Goal: Transaction & Acquisition: Book appointment/travel/reservation

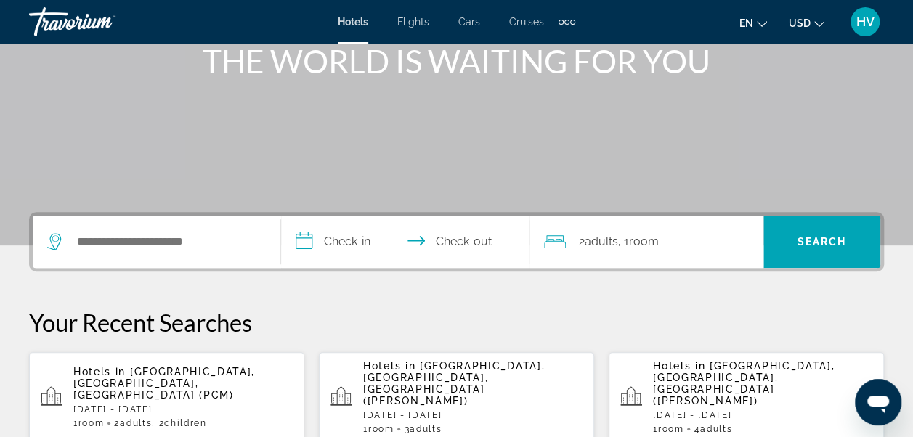
scroll to position [218, 0]
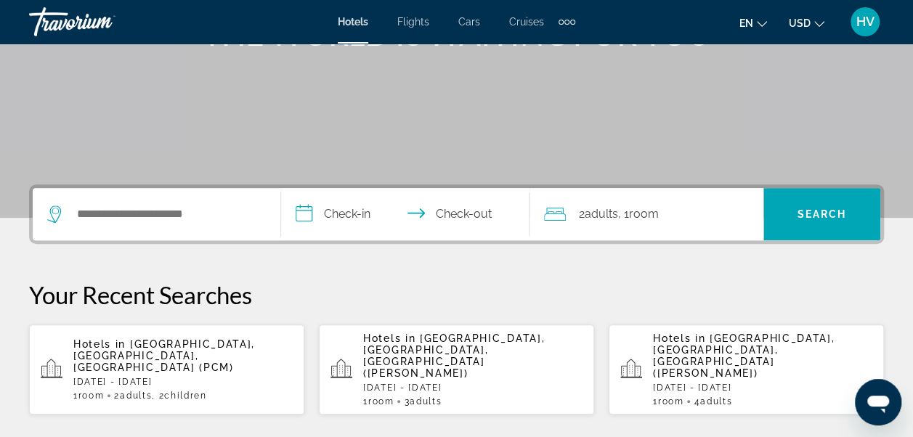
click at [167, 377] on p "[DATE] - [DATE]" at bounding box center [182, 382] width 219 height 10
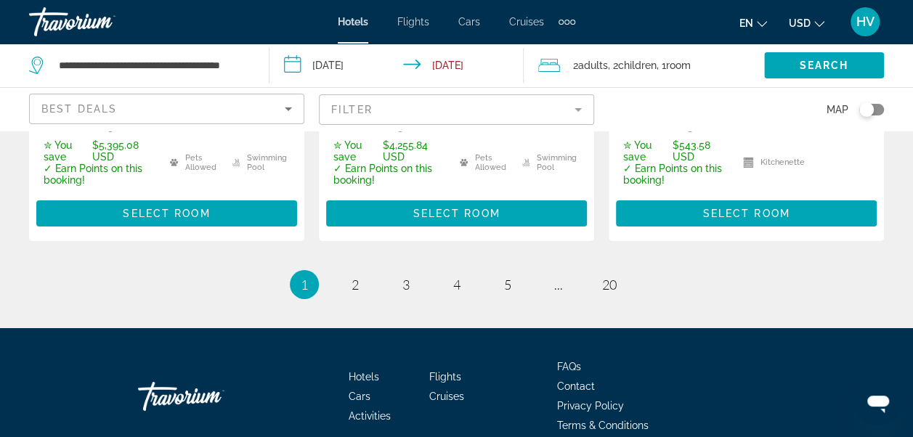
scroll to position [2396, 0]
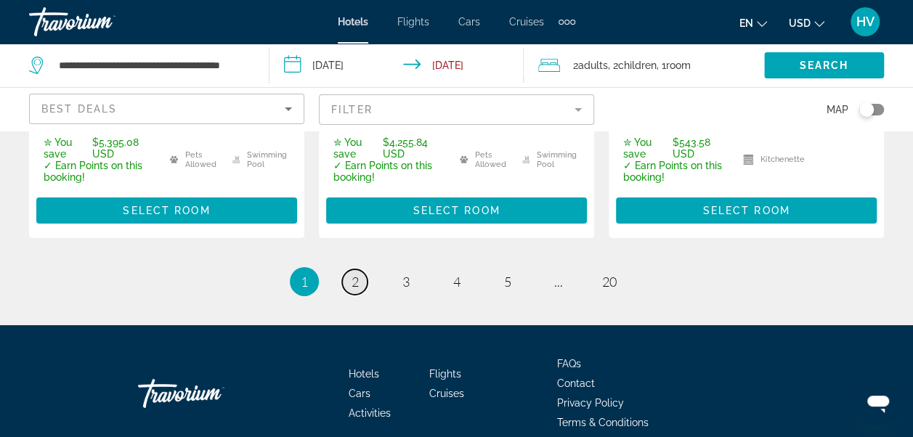
click at [357, 290] on span "2" at bounding box center [354, 282] width 7 height 16
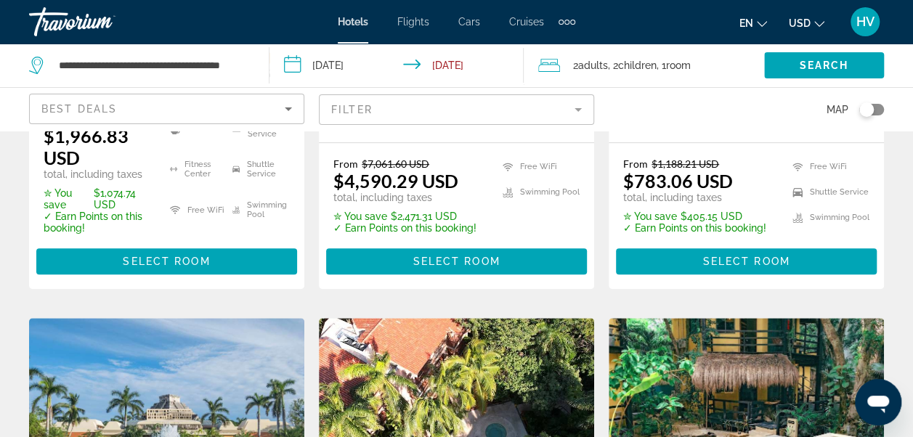
scroll to position [508, 0]
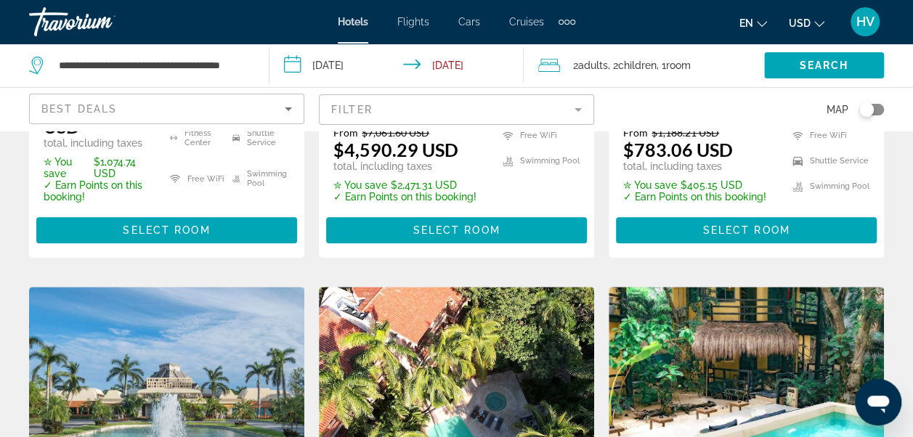
click at [607, 62] on span "Adults" at bounding box center [593, 66] width 30 height 12
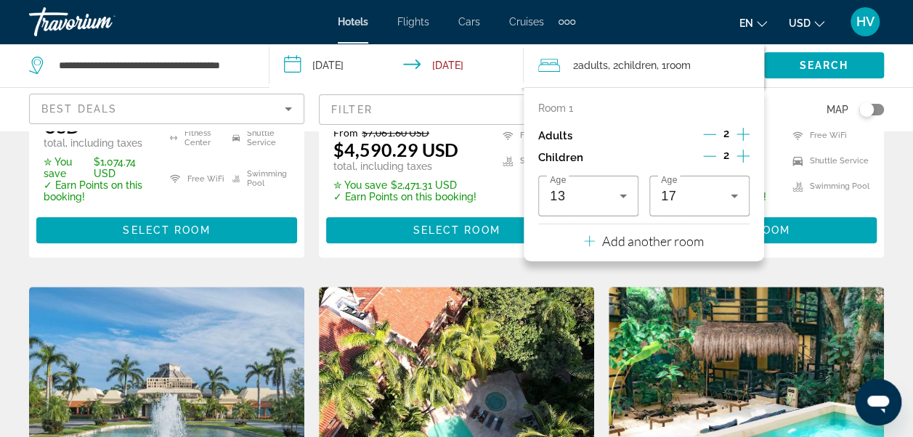
click at [706, 153] on icon "Decrement children" at bounding box center [709, 156] width 13 height 13
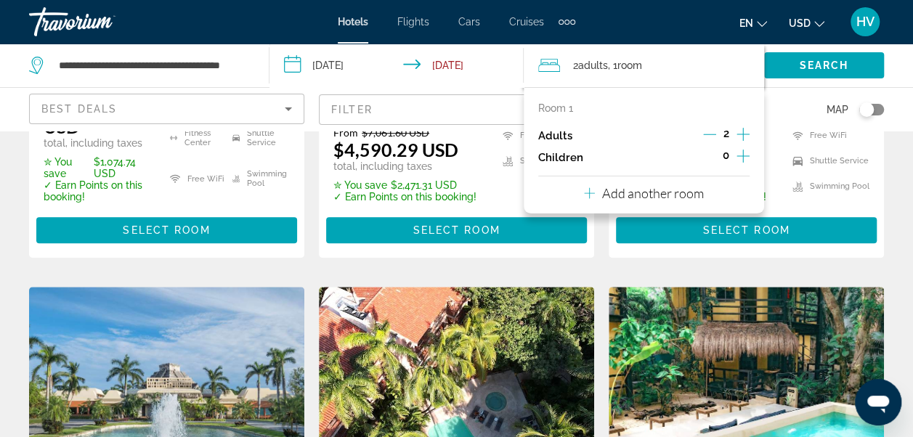
click at [671, 192] on p "Add another room" at bounding box center [653, 193] width 102 height 16
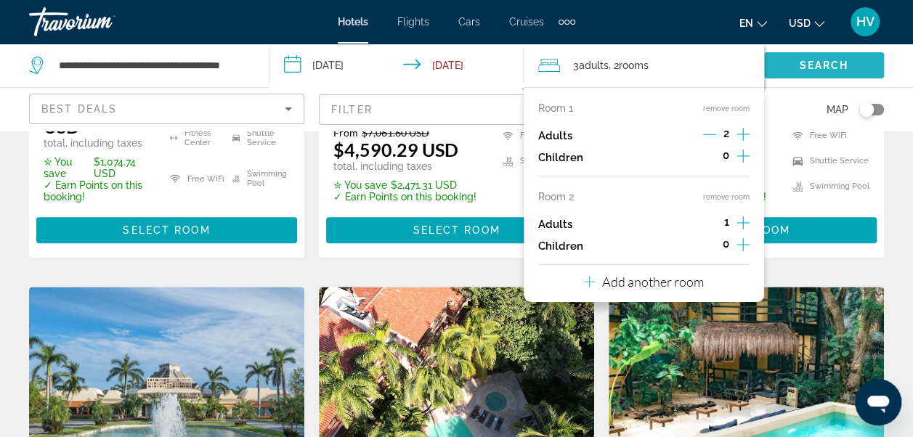
click at [785, 65] on span "Search widget" at bounding box center [824, 65] width 120 height 35
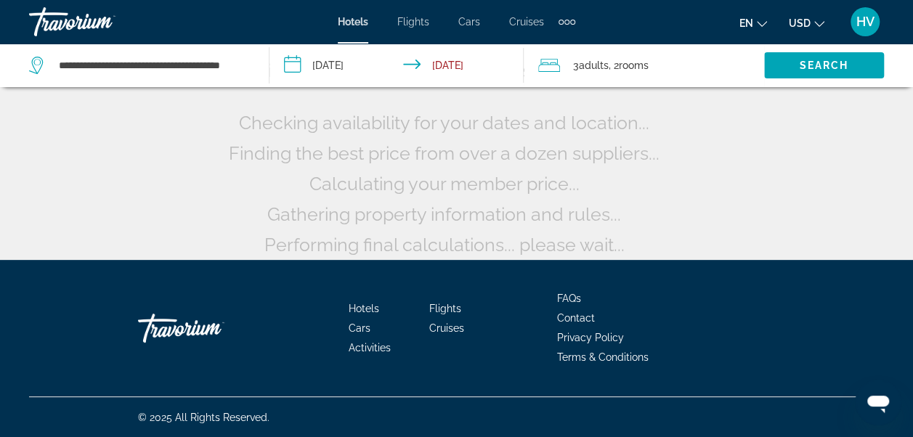
click at [648, 60] on span "rooms" at bounding box center [633, 66] width 30 height 12
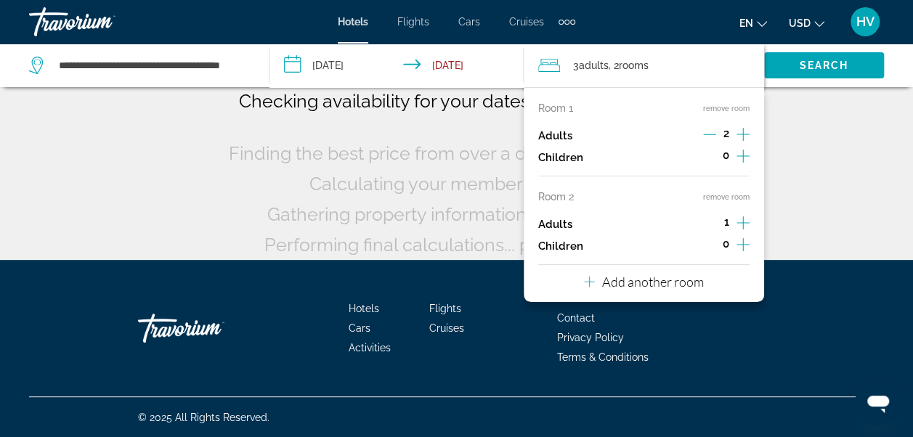
click at [740, 222] on icon "Increment adults" at bounding box center [742, 222] width 13 height 13
click at [707, 225] on icon "Decrement adults" at bounding box center [709, 222] width 13 height 13
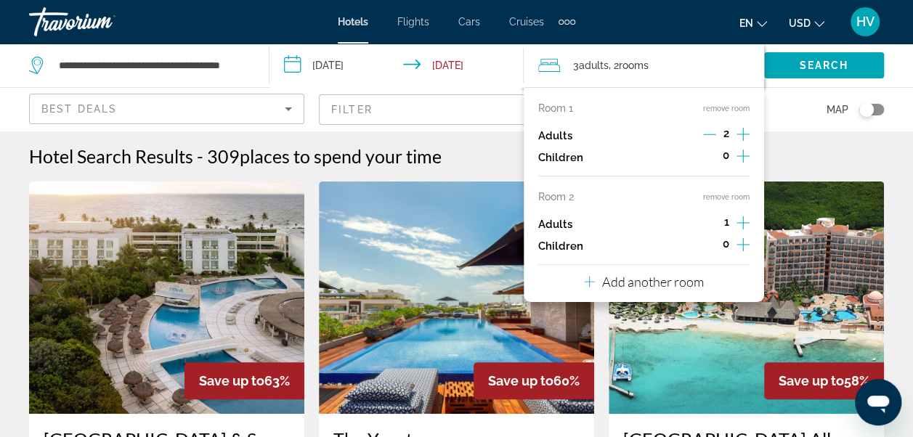
click at [658, 290] on button "Add another room" at bounding box center [644, 280] width 120 height 30
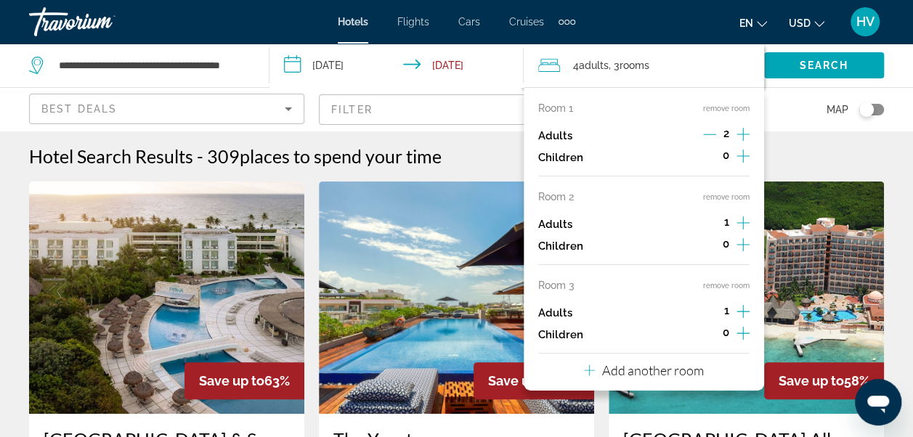
click at [719, 285] on button "remove room" at bounding box center [726, 285] width 46 height 9
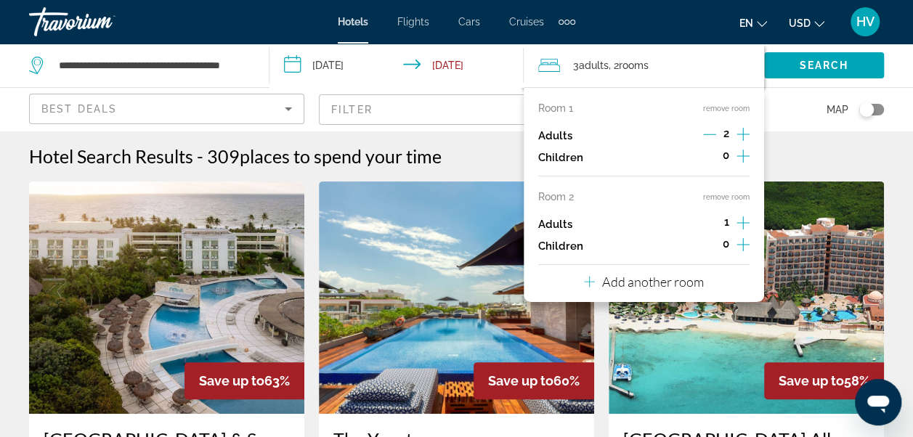
click at [719, 193] on button "remove room" at bounding box center [726, 196] width 46 height 9
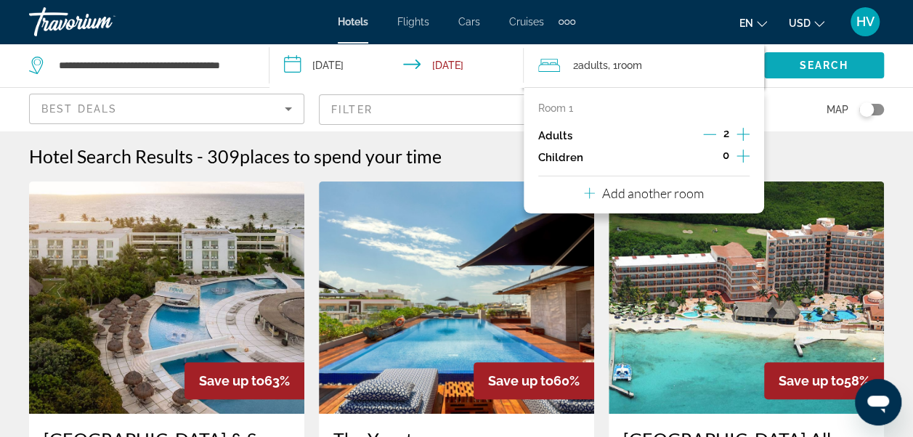
click at [791, 68] on span "Search widget" at bounding box center [824, 65] width 120 height 35
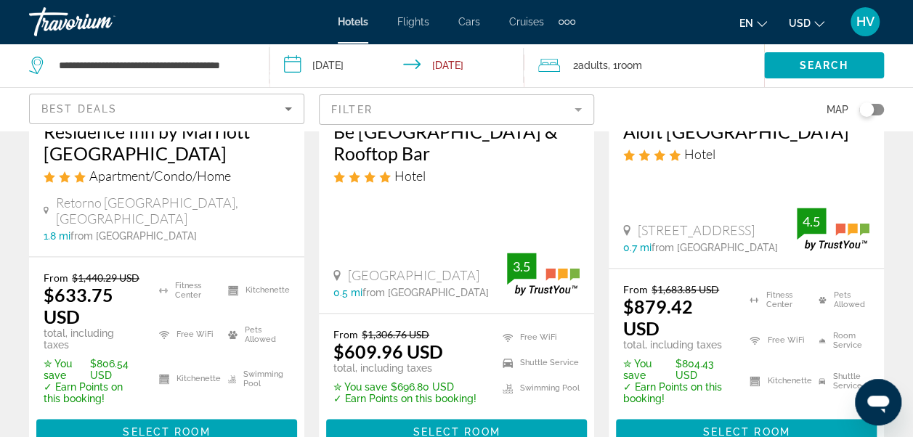
scroll to position [1016, 0]
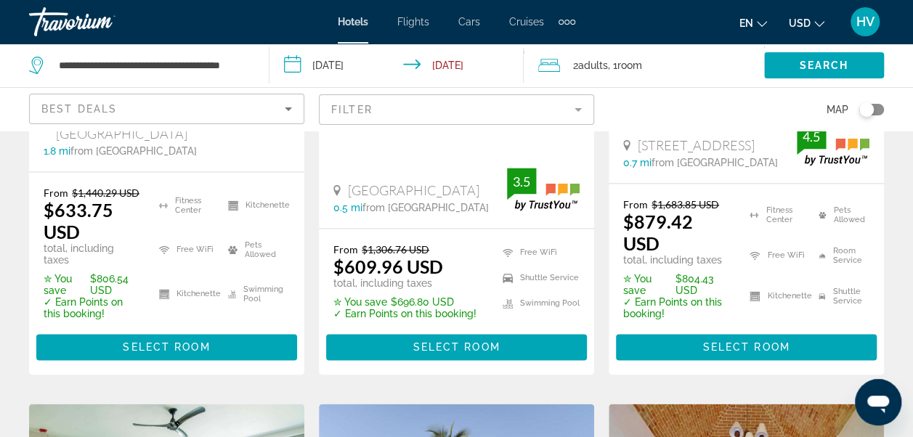
click at [818, 26] on icon "Change currency" at bounding box center [819, 24] width 10 height 6
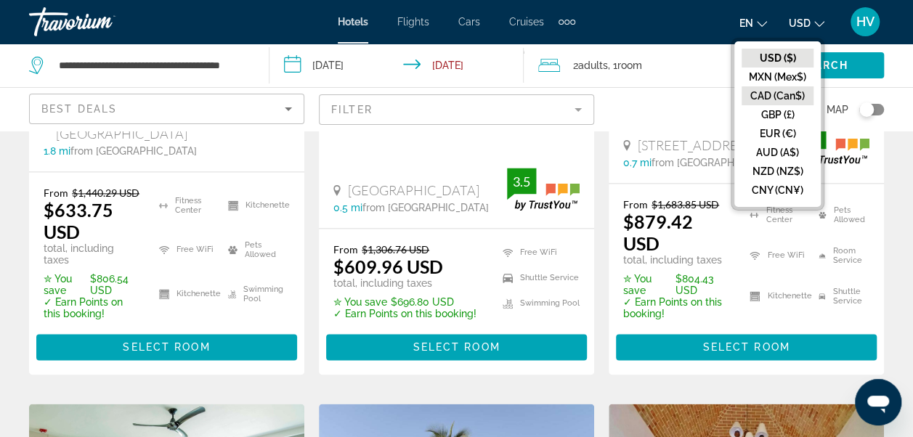
click at [782, 96] on button "CAD (Can$)" at bounding box center [777, 95] width 72 height 19
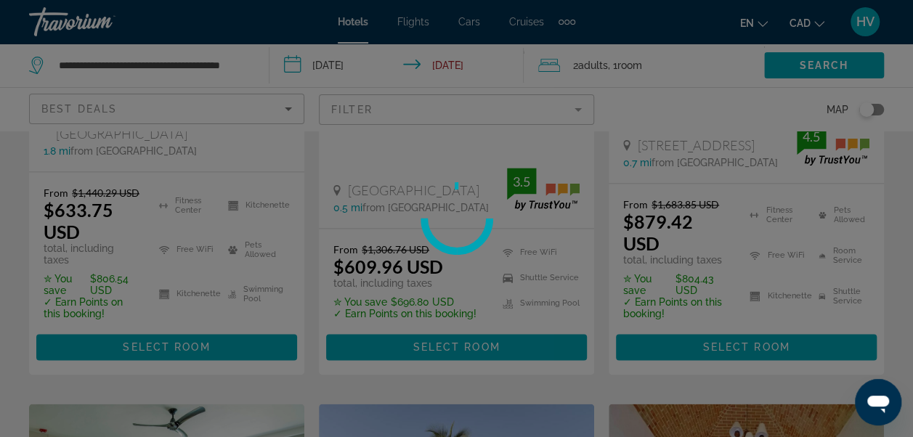
scroll to position [148, 0]
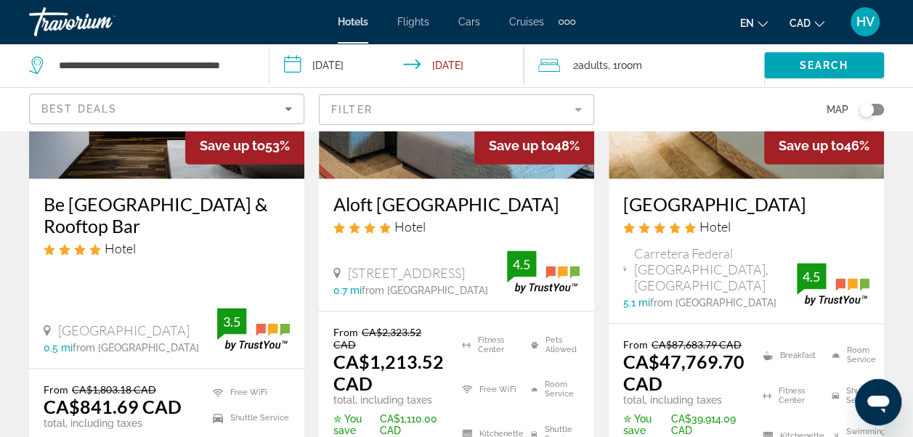
scroll to position [944, 0]
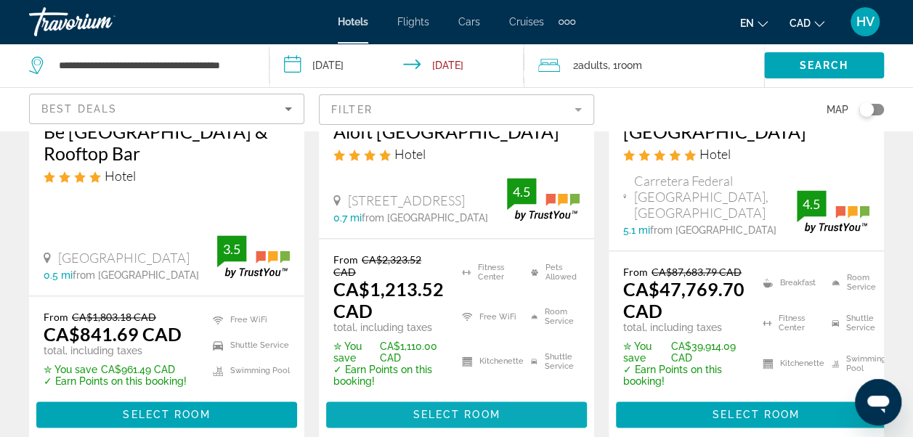
click at [469, 429] on span "Main content" at bounding box center [456, 414] width 261 height 35
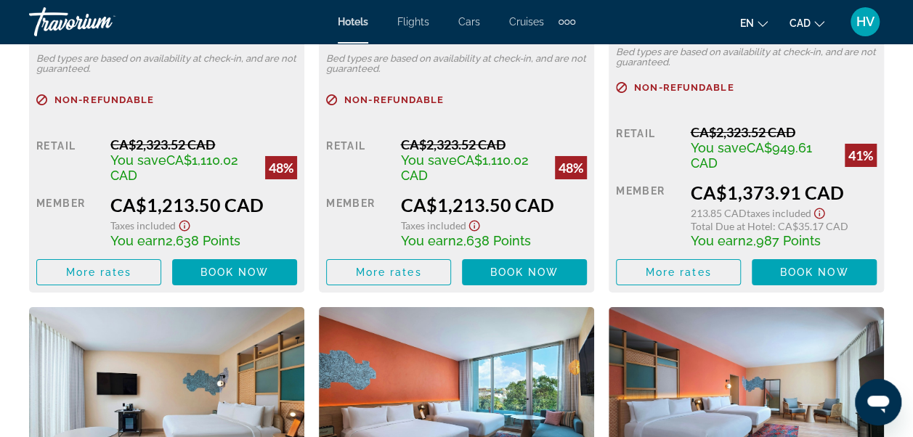
scroll to position [2541, 0]
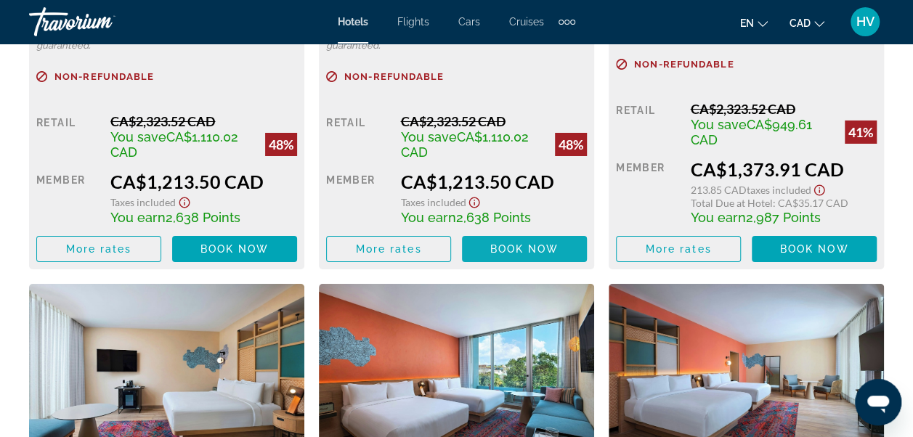
click at [518, 248] on span "Book now" at bounding box center [524, 249] width 69 height 12
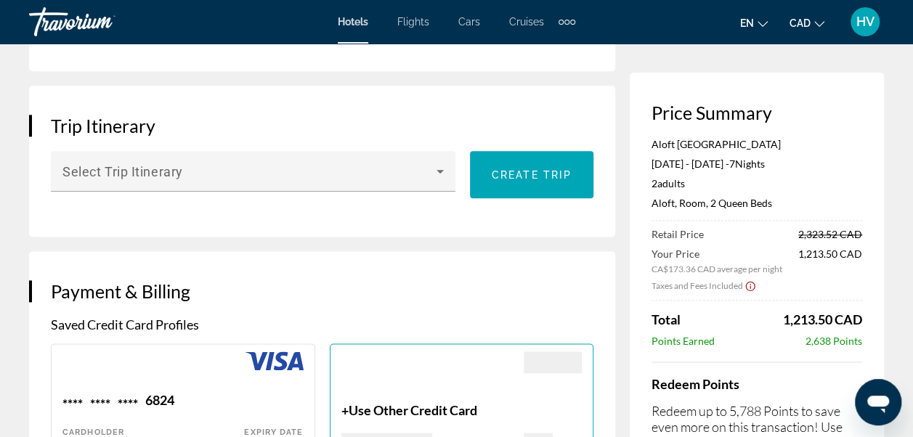
scroll to position [726, 0]
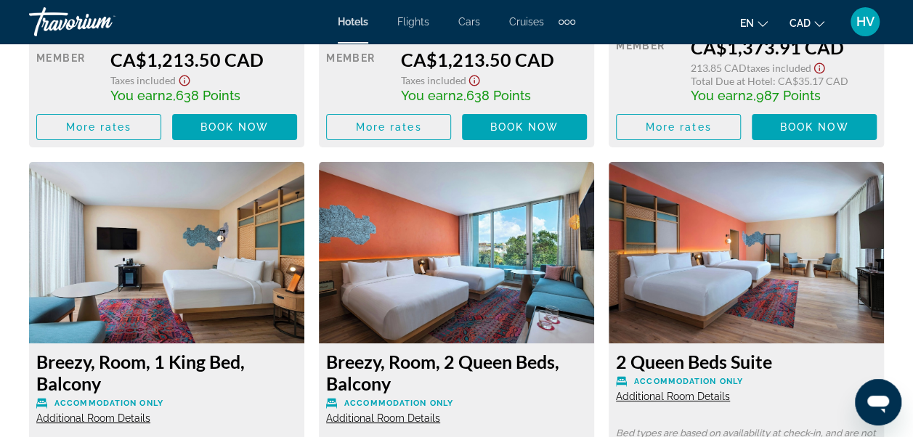
scroll to position [2686, 0]
